Goal: Find specific page/section: Find specific page/section

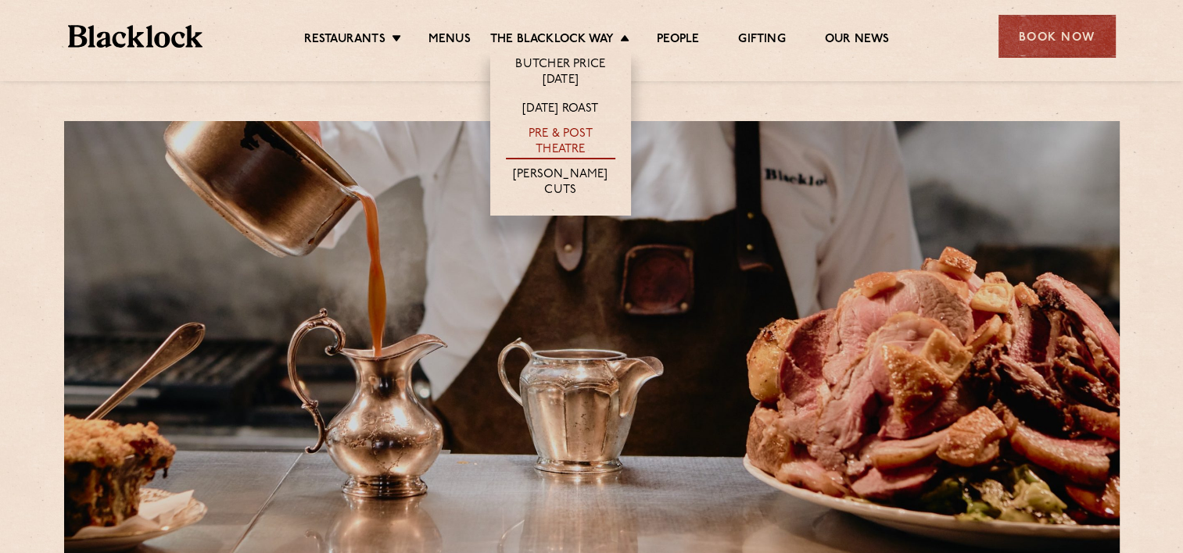
click at [552, 141] on link "Pre & Post Theatre" at bounding box center [560, 143] width 109 height 33
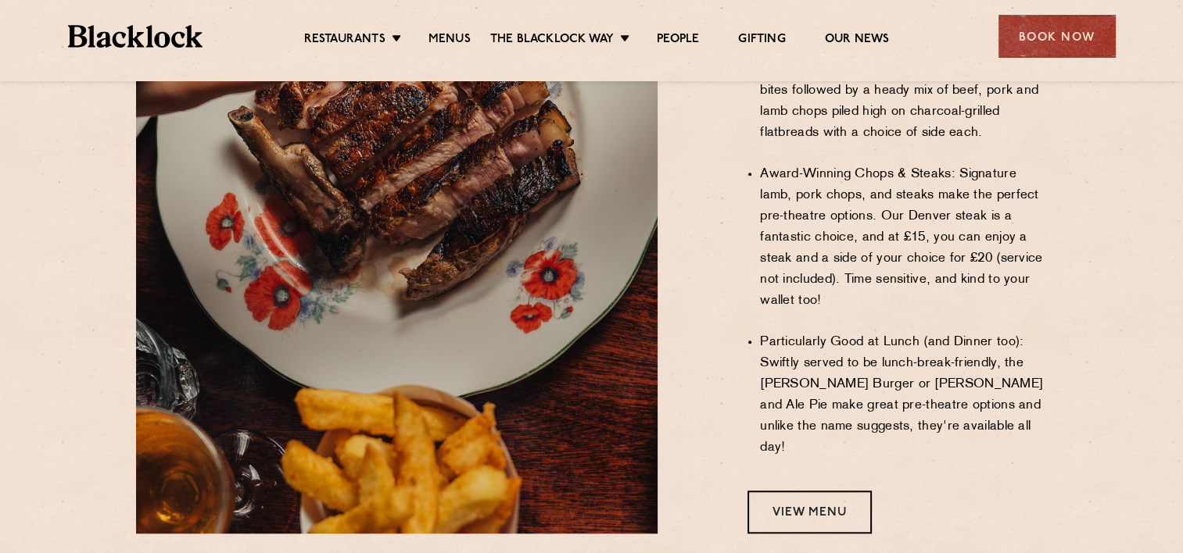
scroll to position [1173, 0]
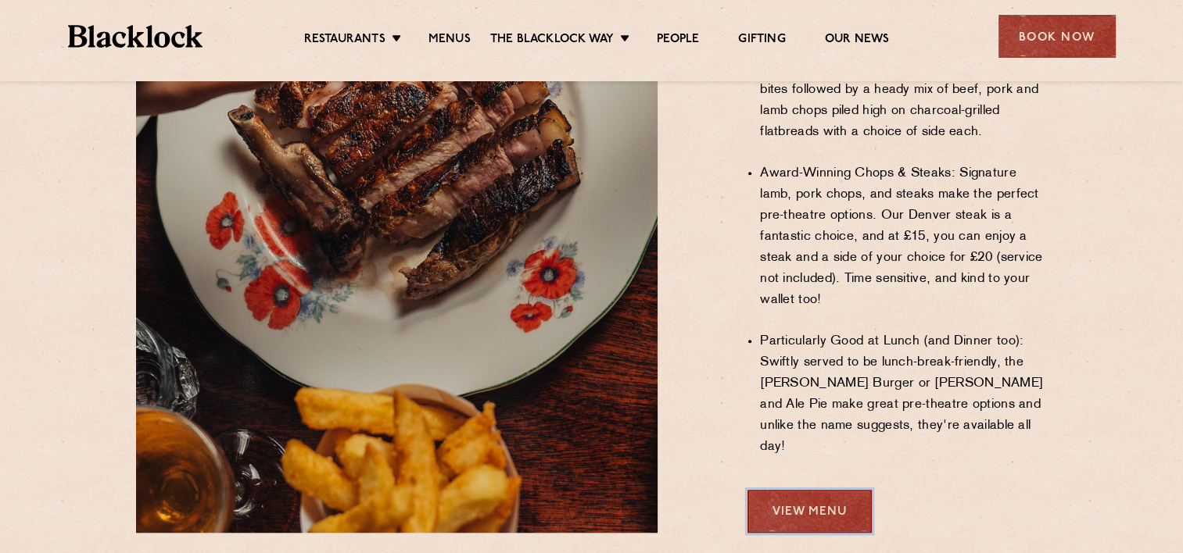
click at [786, 490] on link "View Menu" at bounding box center [809, 511] width 124 height 43
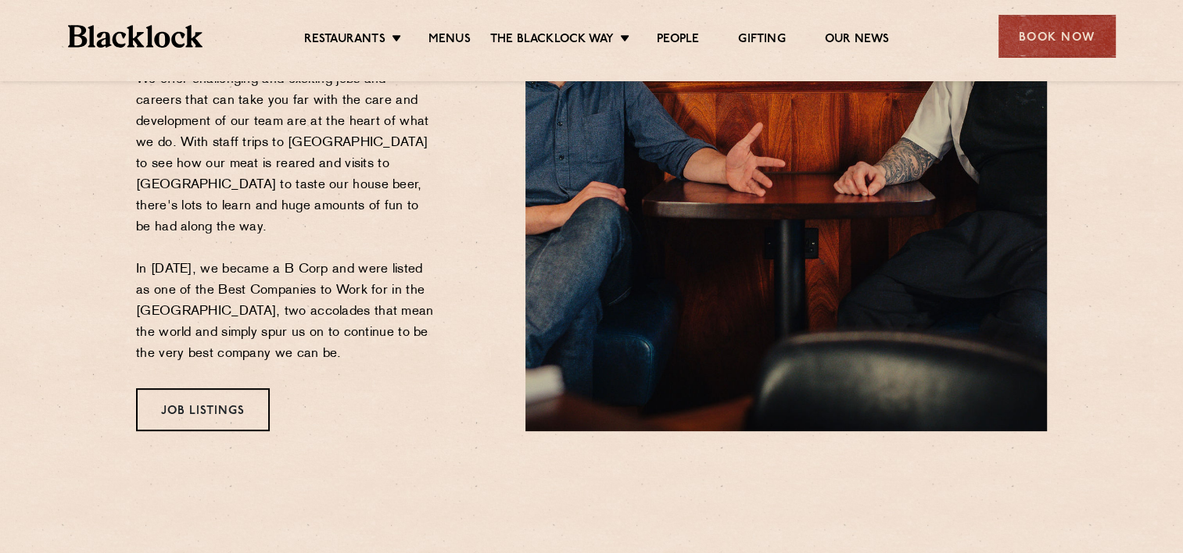
scroll to position [391, 0]
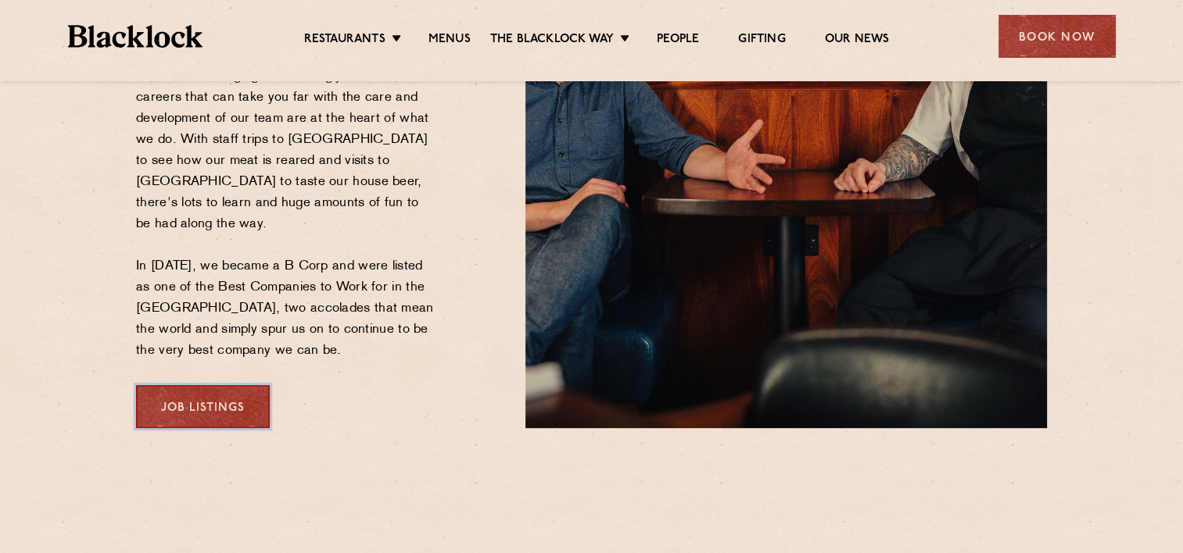
click at [191, 388] on link "Job Listings" at bounding box center [203, 406] width 134 height 43
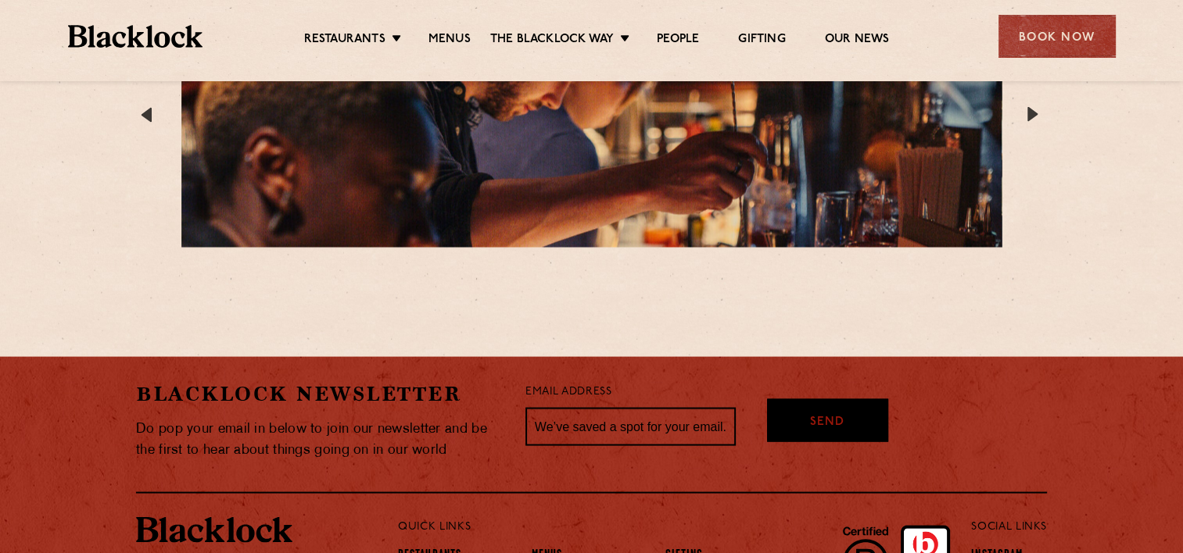
scroll to position [3051, 0]
